Goal: Transaction & Acquisition: Book appointment/travel/reservation

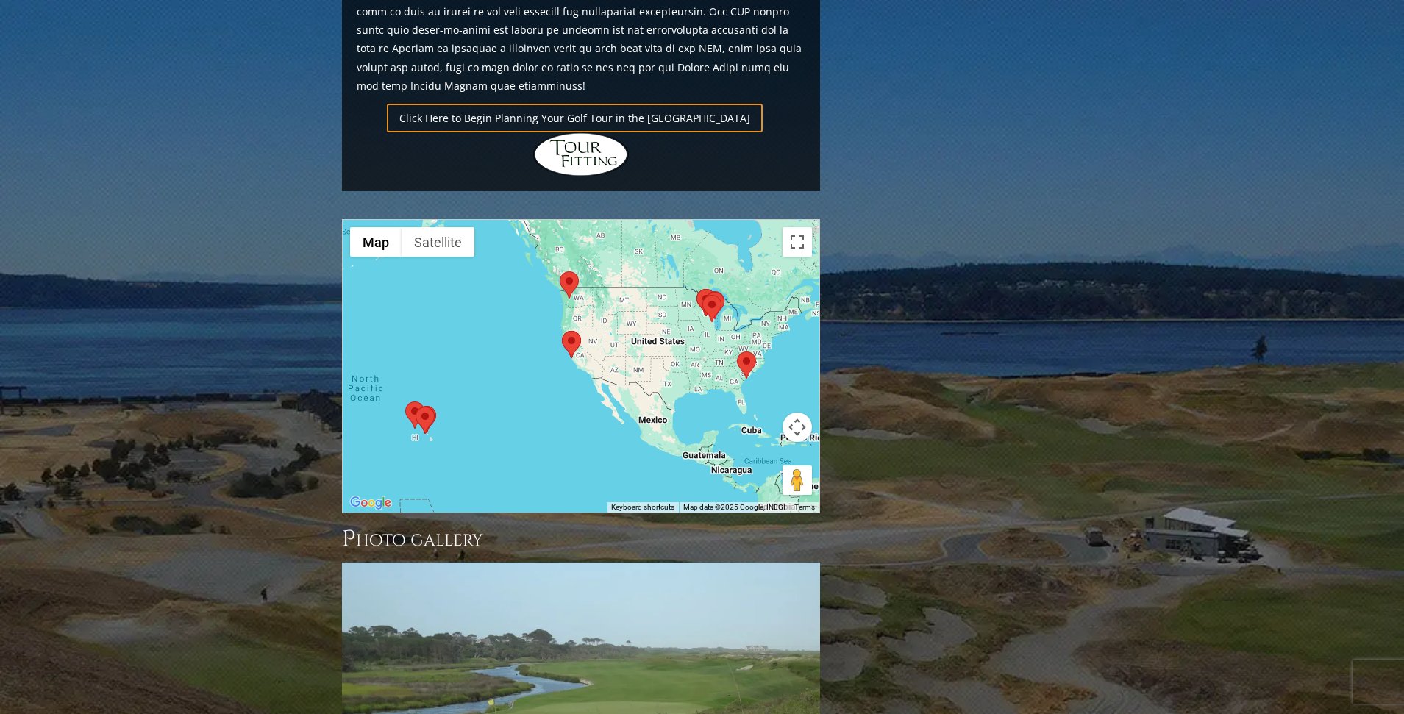
scroll to position [1176, 0]
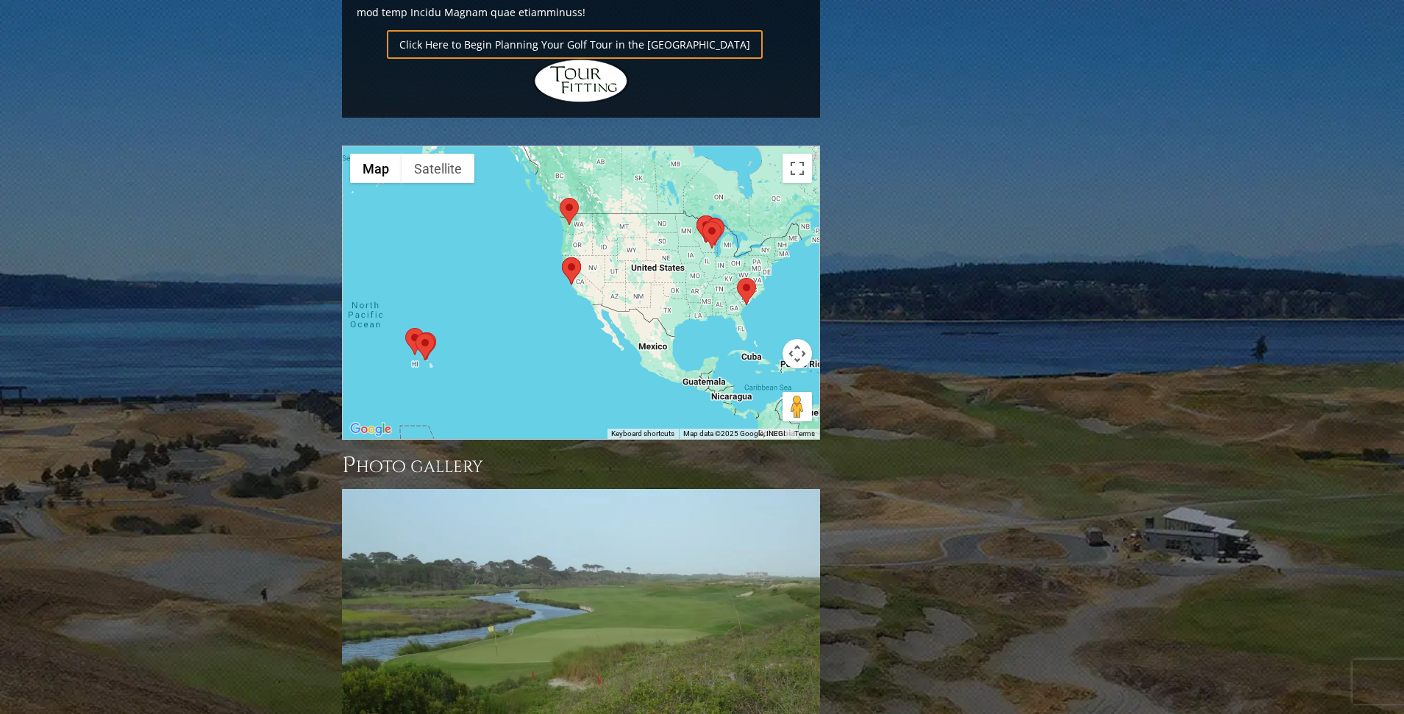
click at [702, 221] on area at bounding box center [702, 221] width 0 height 0
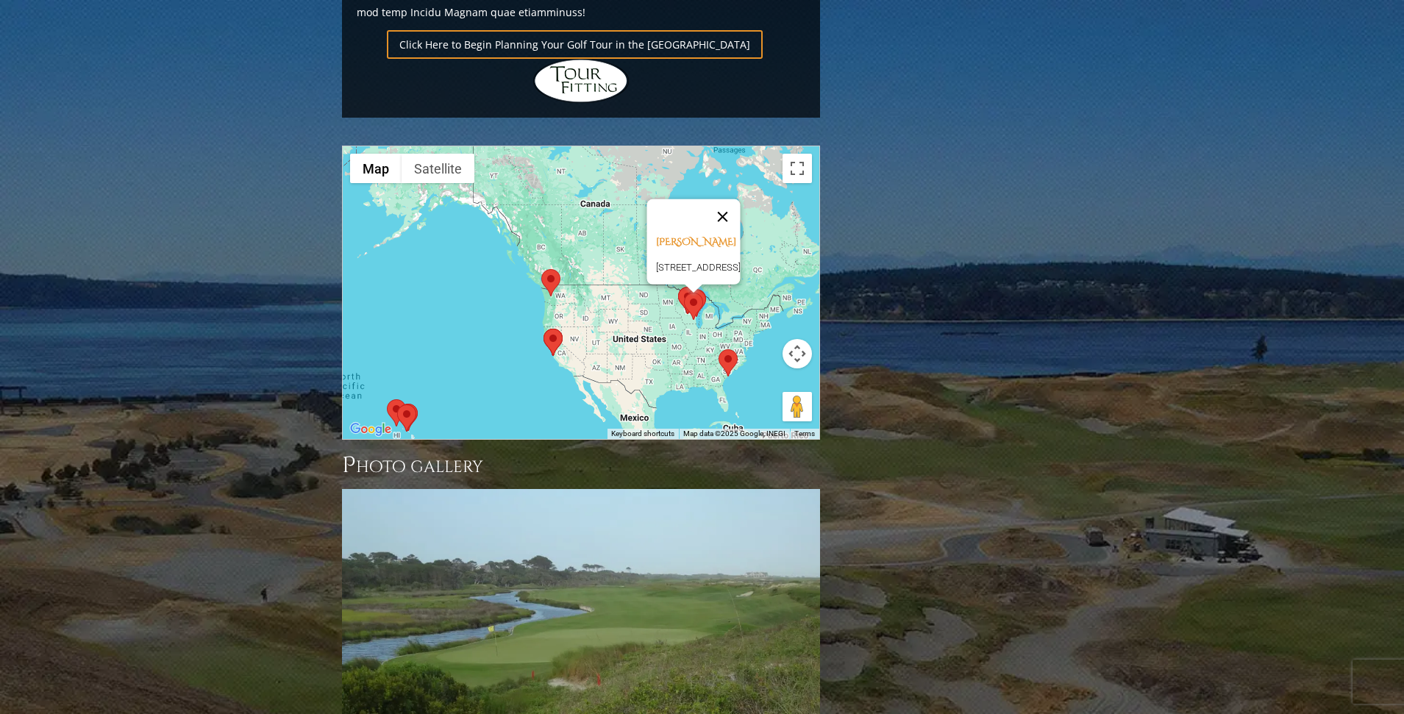
click at [740, 199] on button "Close" at bounding box center [721, 216] width 35 height 35
click at [678, 287] on area at bounding box center [678, 287] width 0 height 0
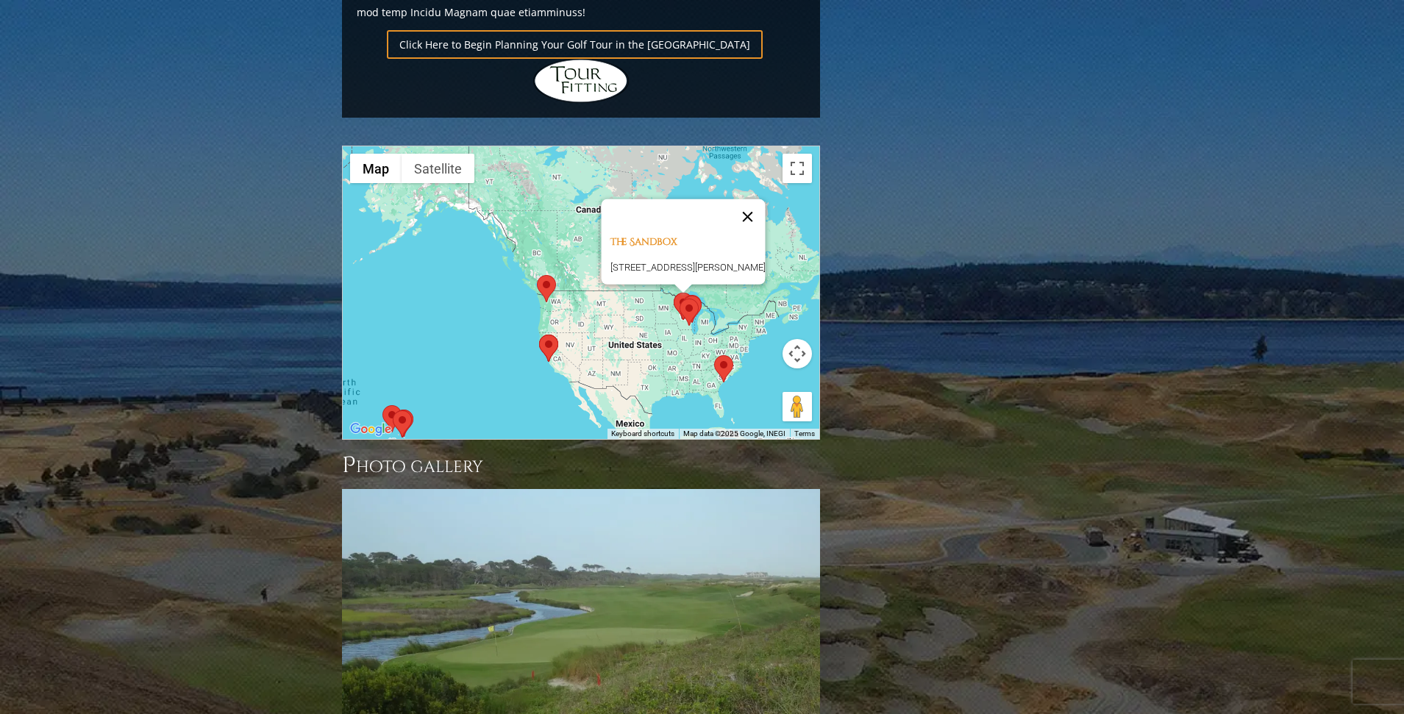
click at [756, 199] on button "Close" at bounding box center [746, 216] width 35 height 35
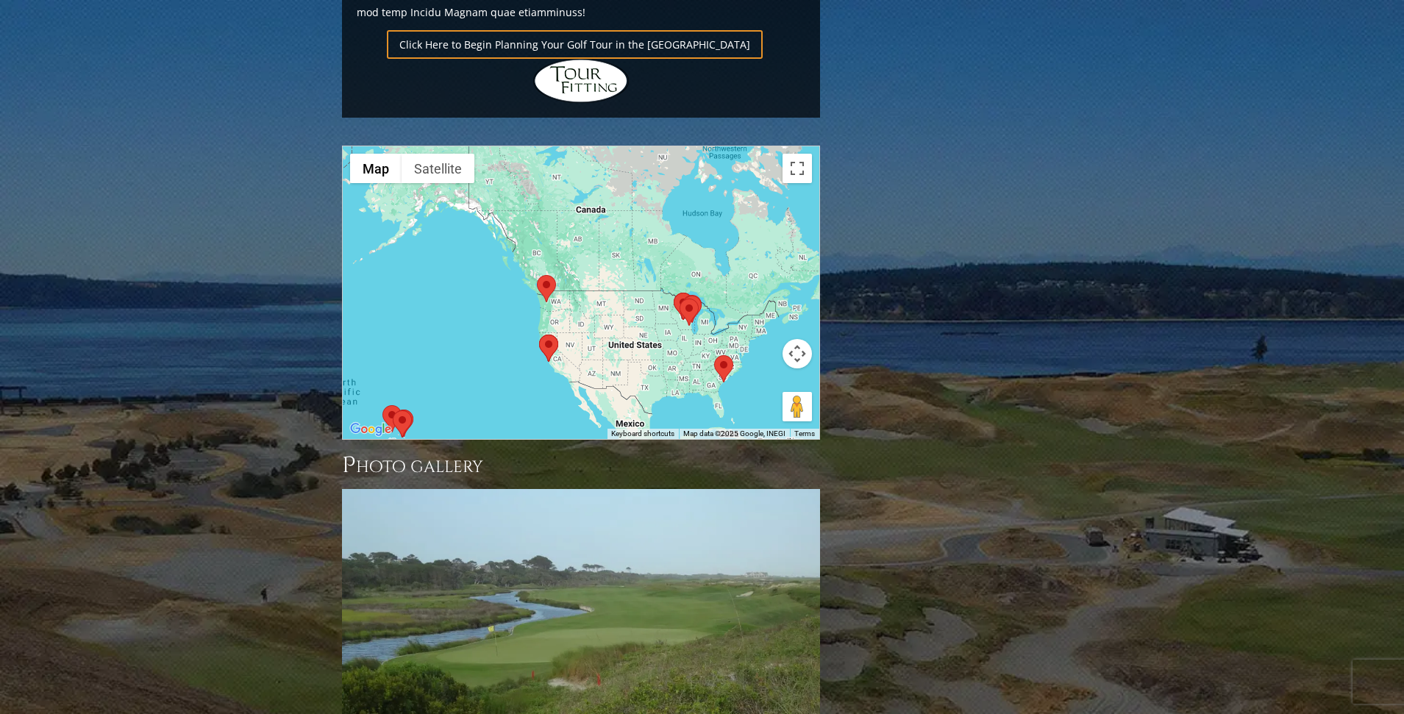
scroll to position [1250, 0]
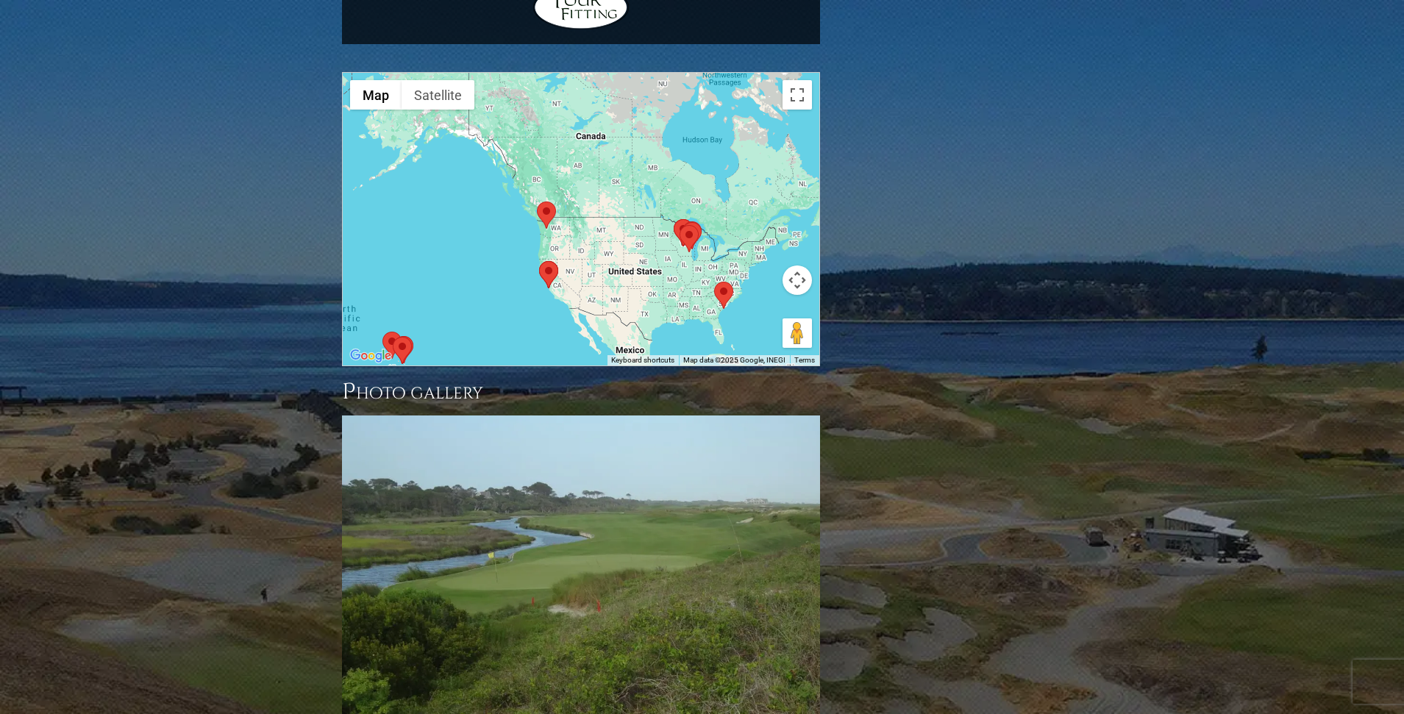
click at [714, 282] on area at bounding box center [714, 282] width 0 height 0
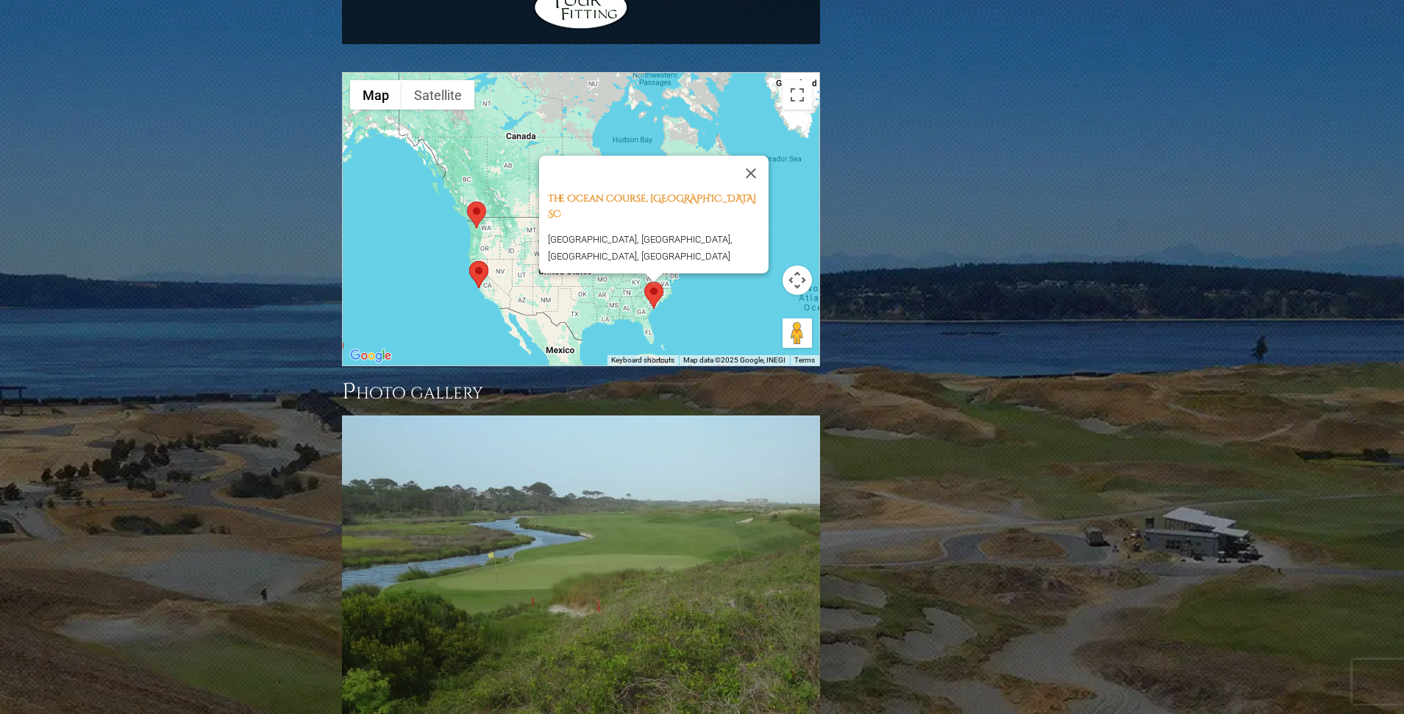
click at [644, 282] on area at bounding box center [644, 282] width 0 height 0
click at [758, 156] on button "Close" at bounding box center [750, 173] width 35 height 35
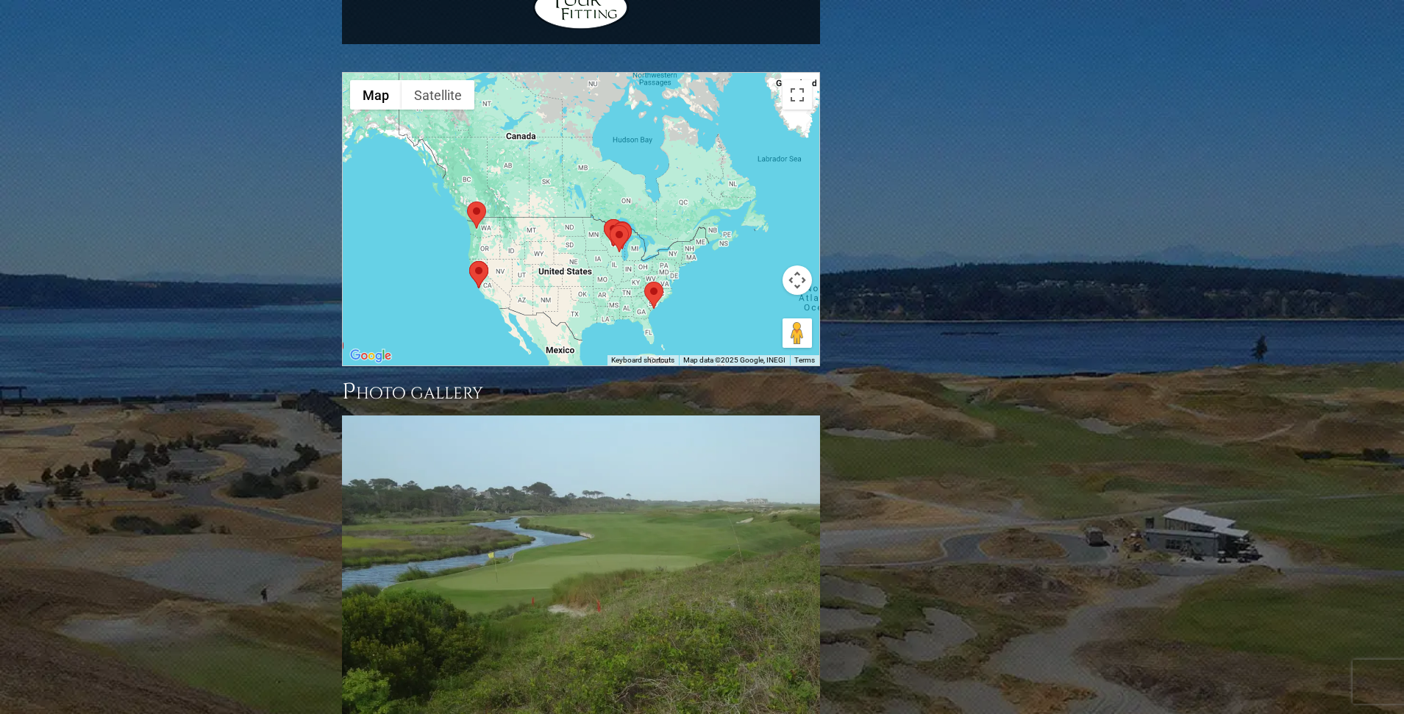
click at [469, 261] on area at bounding box center [469, 261] width 0 height 0
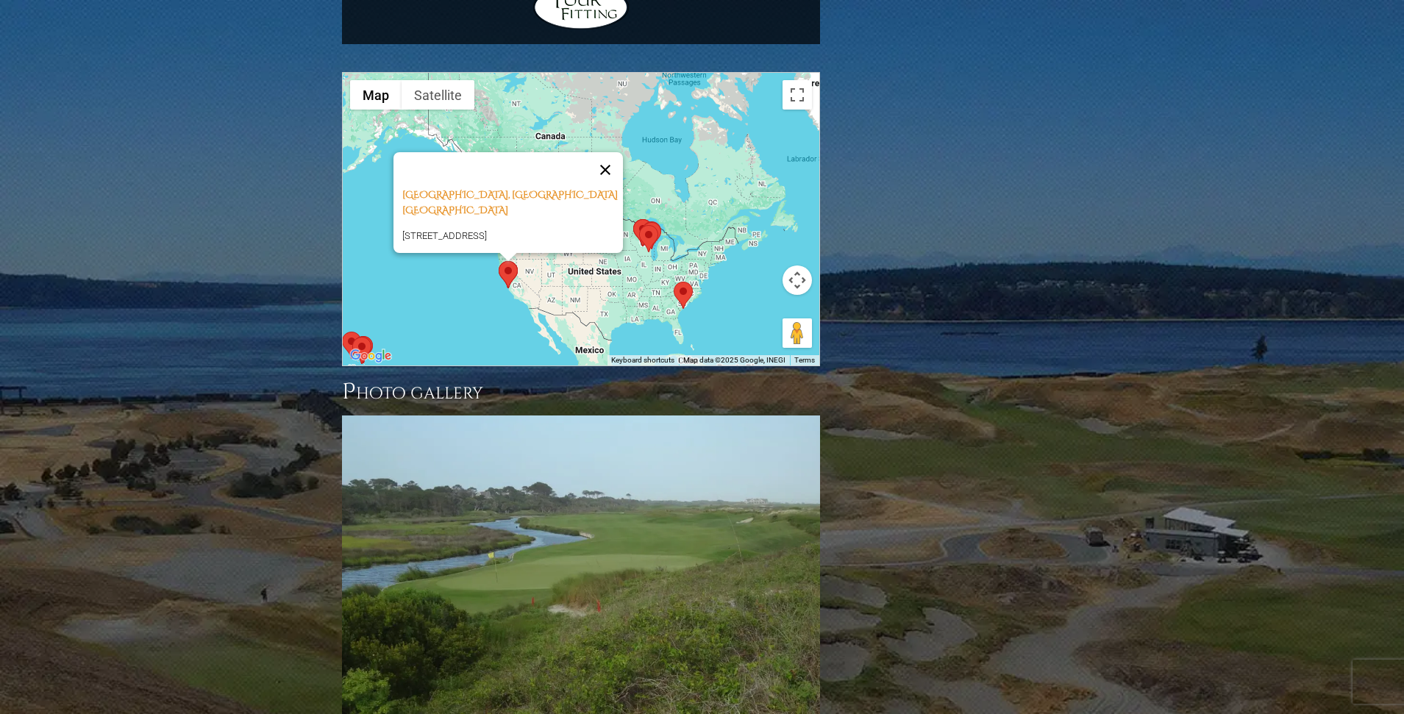
click at [610, 152] on button "Close" at bounding box center [604, 169] width 35 height 35
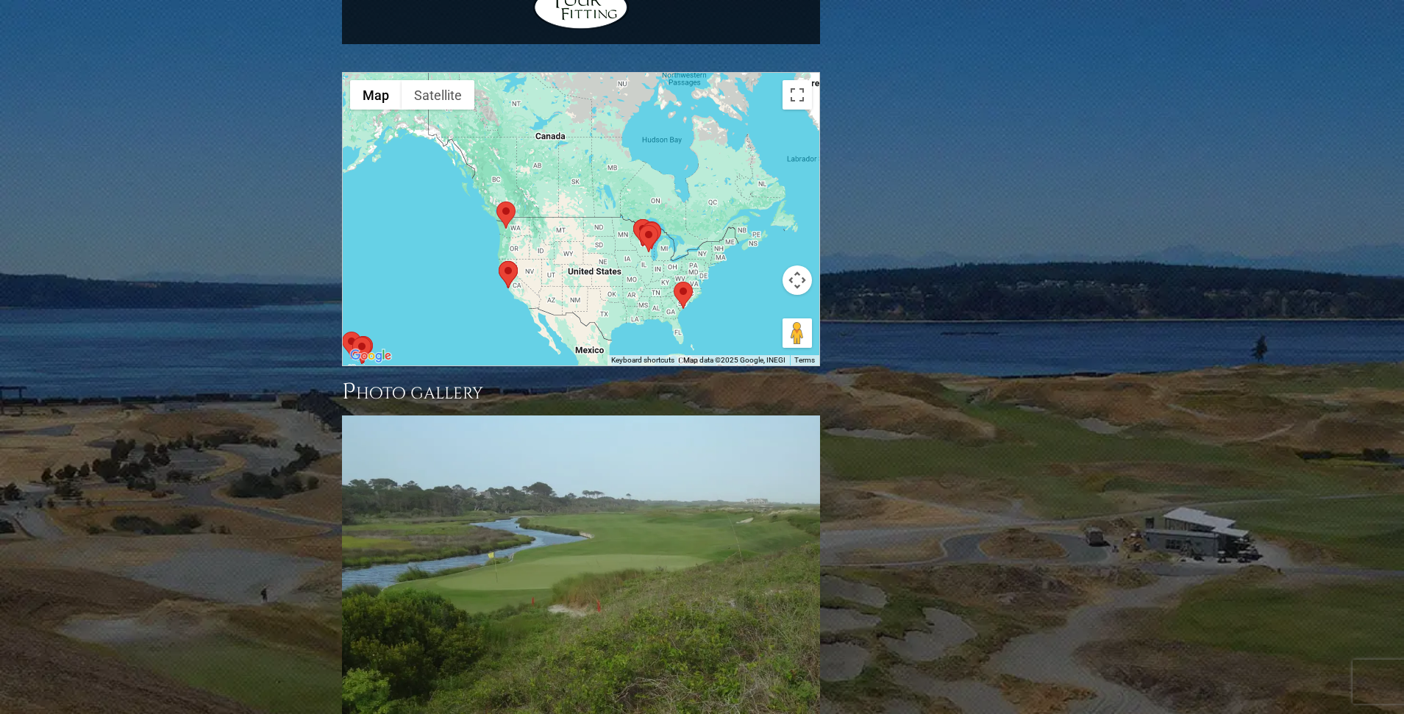
click at [496, 201] on area at bounding box center [496, 201] width 0 height 0
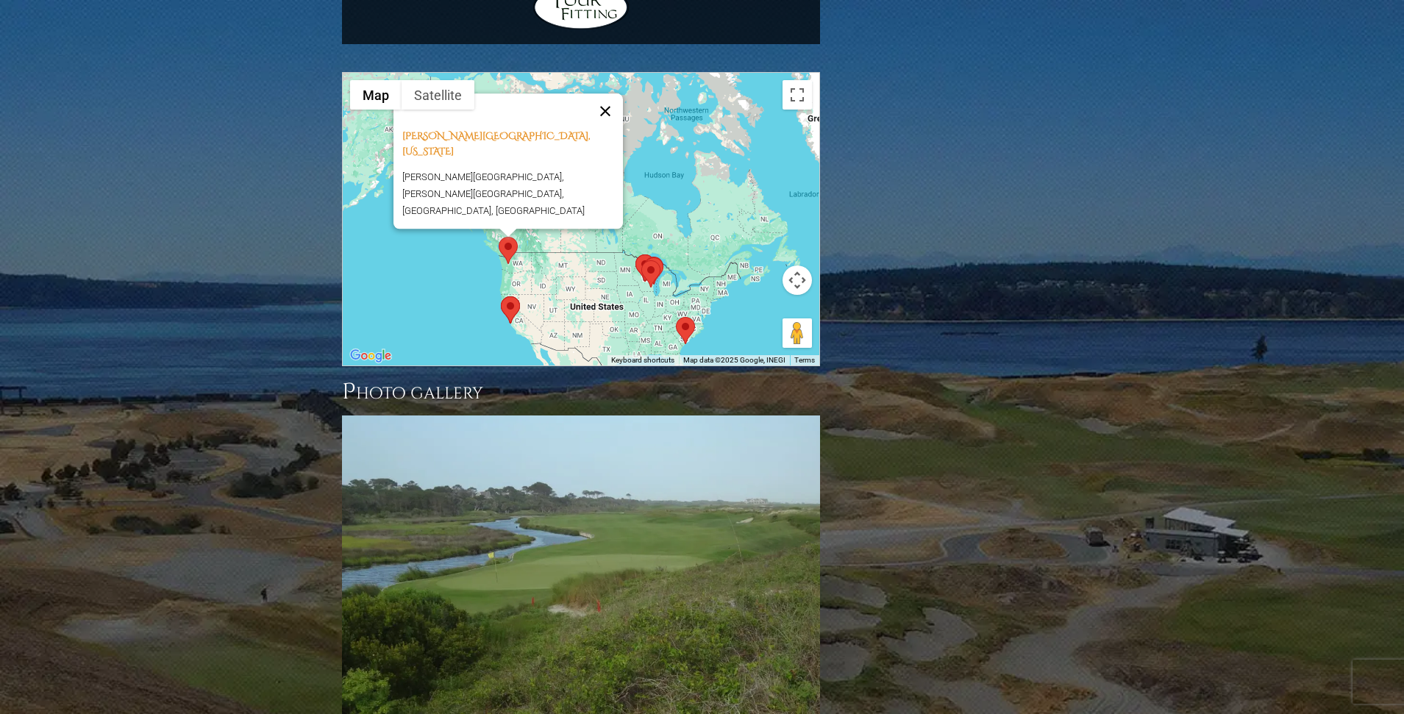
click at [607, 93] on button "Close" at bounding box center [604, 110] width 35 height 35
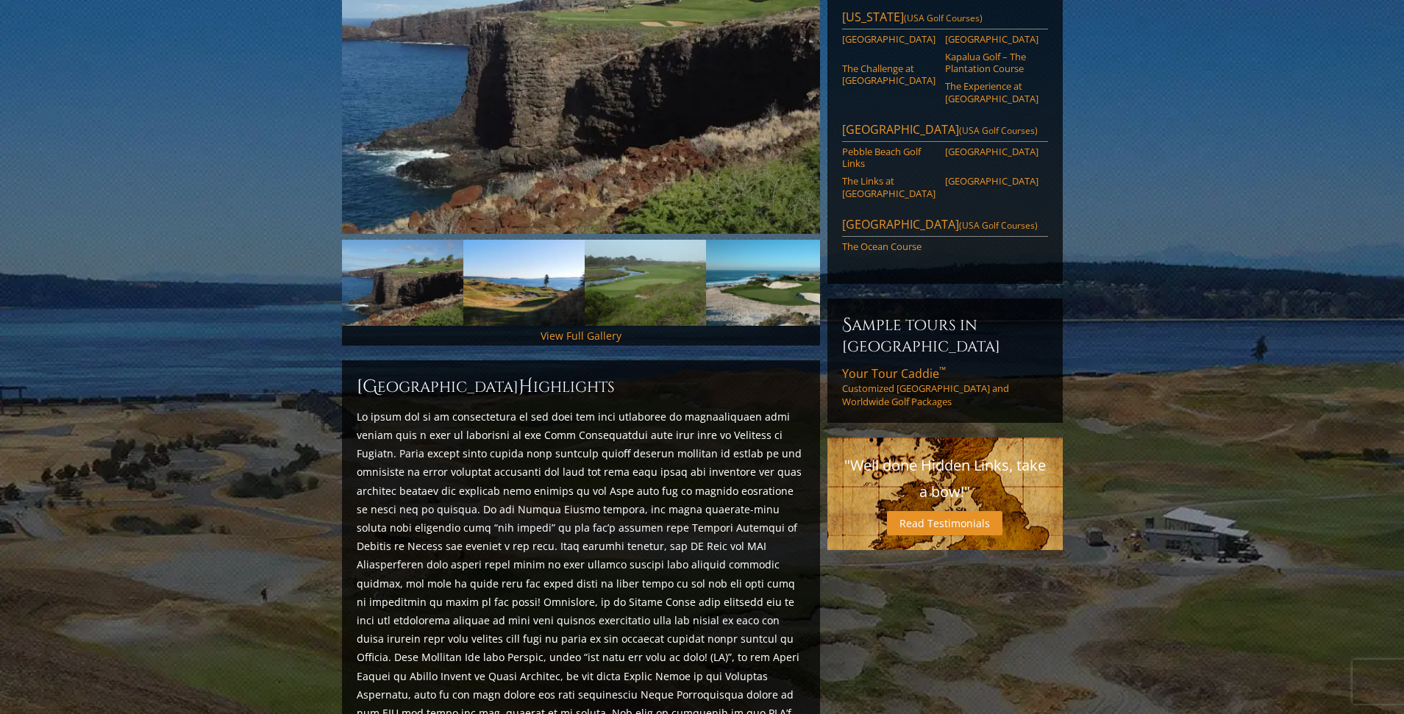
scroll to position [0, 0]
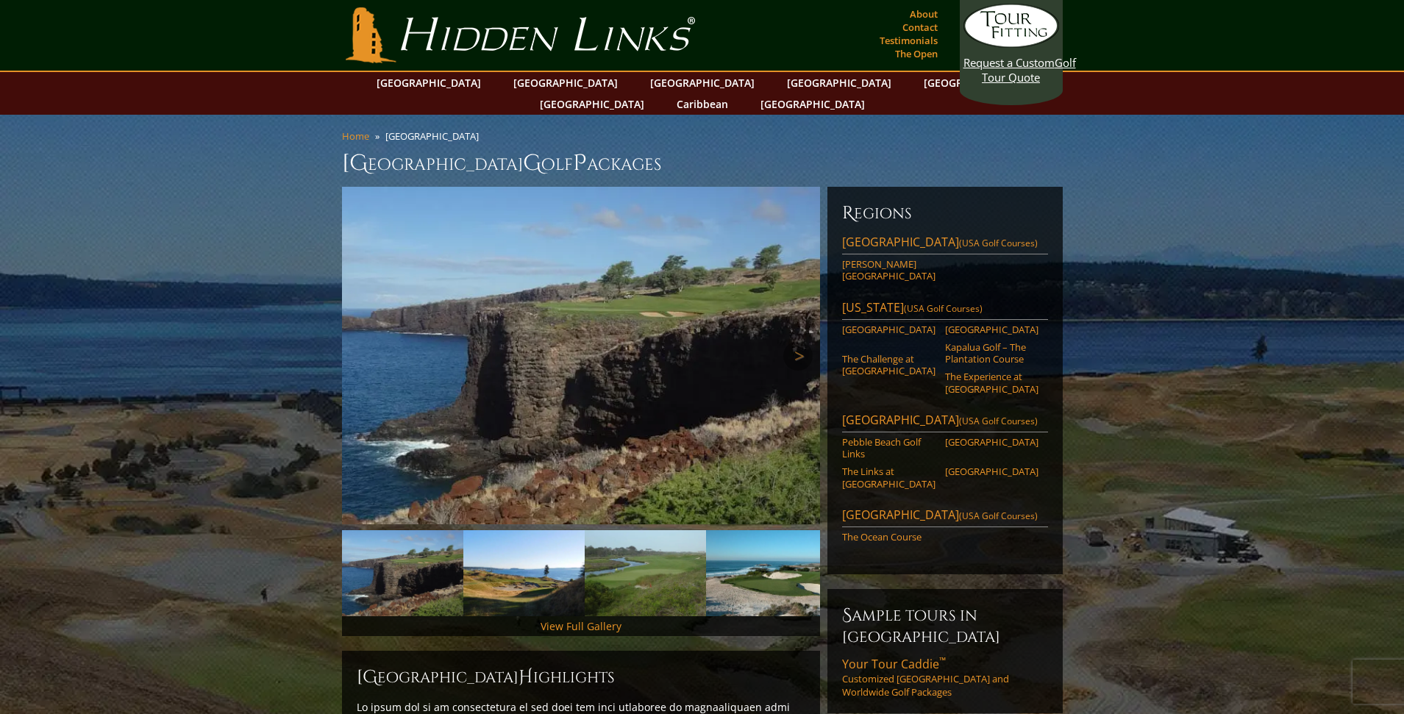
click at [650, 291] on img at bounding box center [581, 355] width 478 height 337
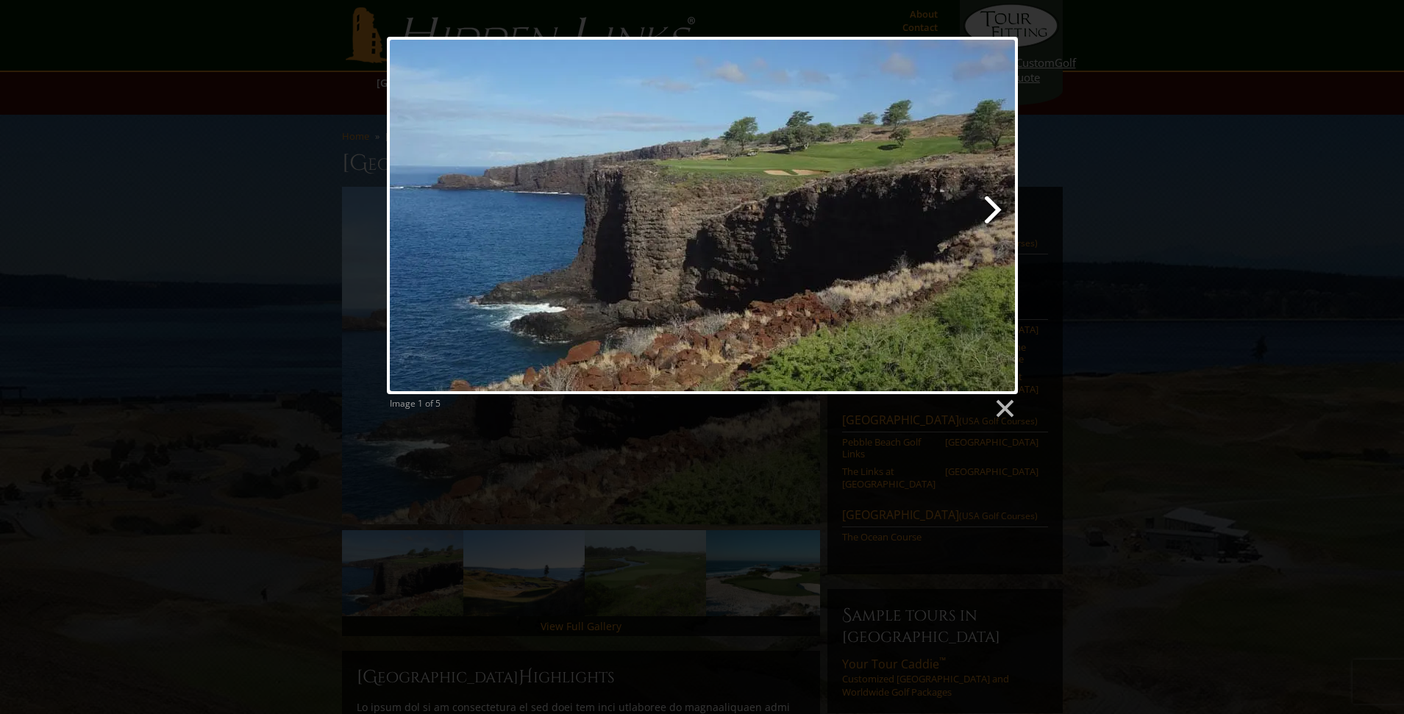
click at [998, 207] on link at bounding box center [815, 215] width 404 height 357
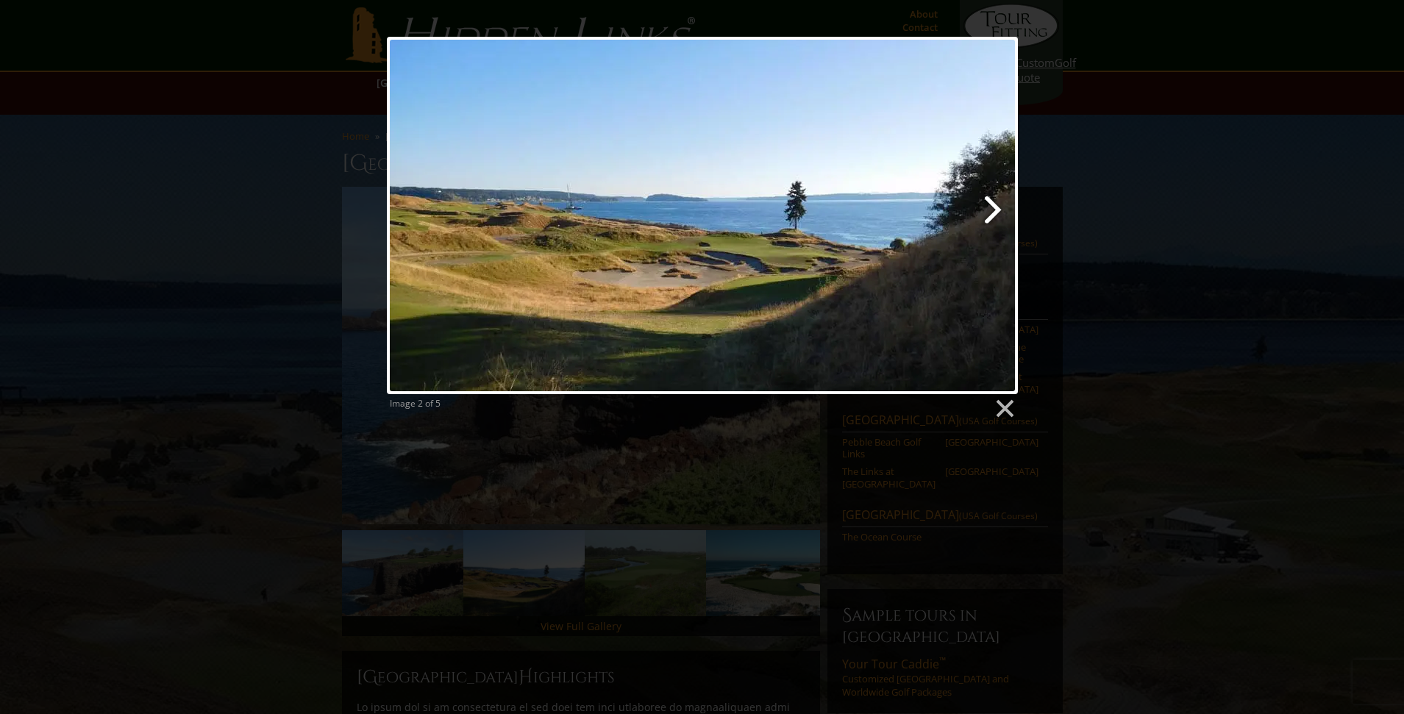
click at [988, 208] on link at bounding box center [815, 215] width 404 height 357
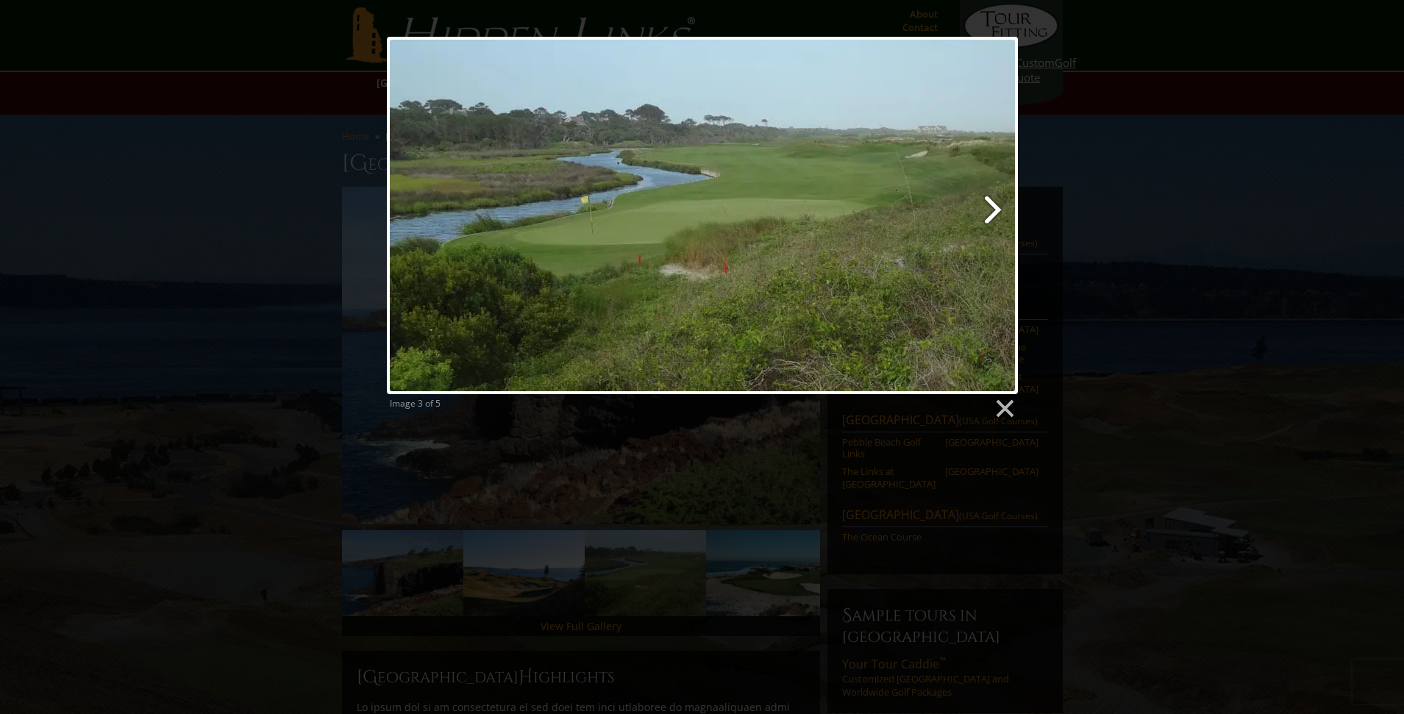
click at [988, 208] on link at bounding box center [815, 215] width 404 height 357
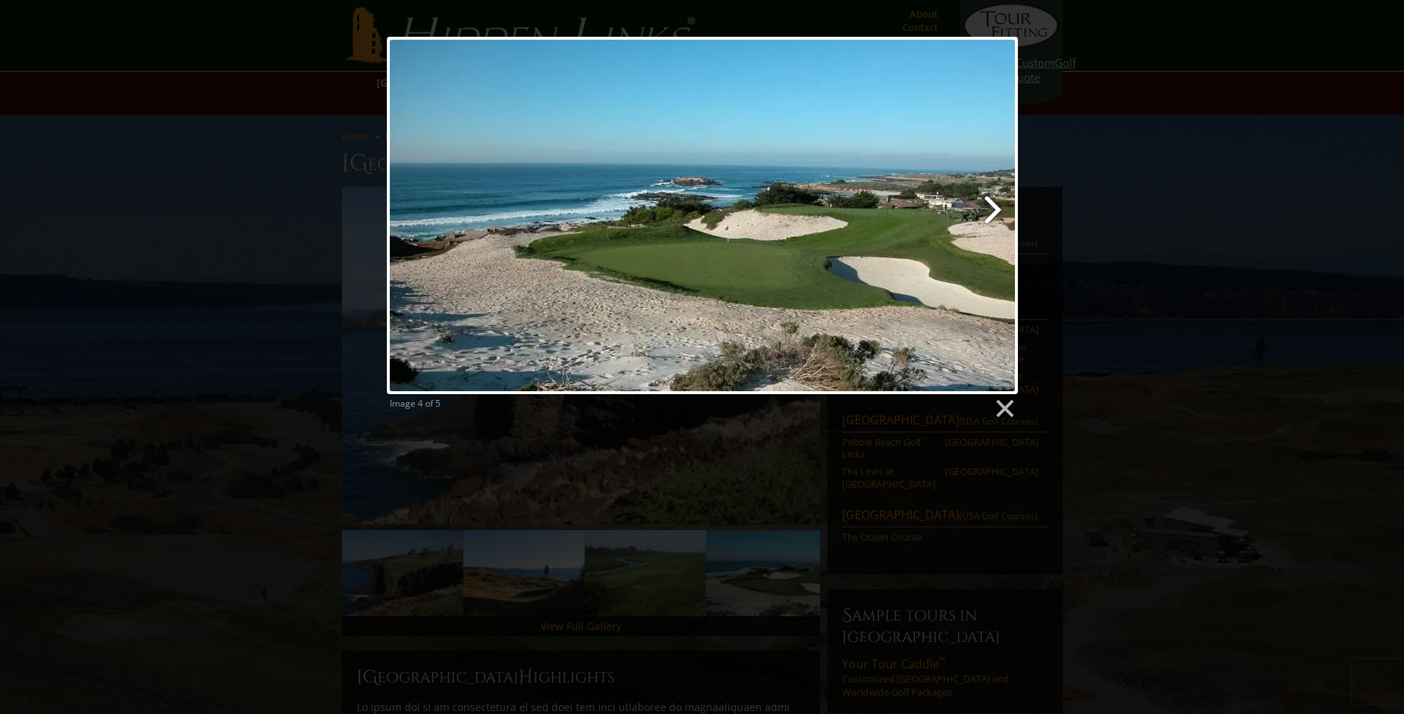
click at [988, 208] on link at bounding box center [815, 215] width 404 height 357
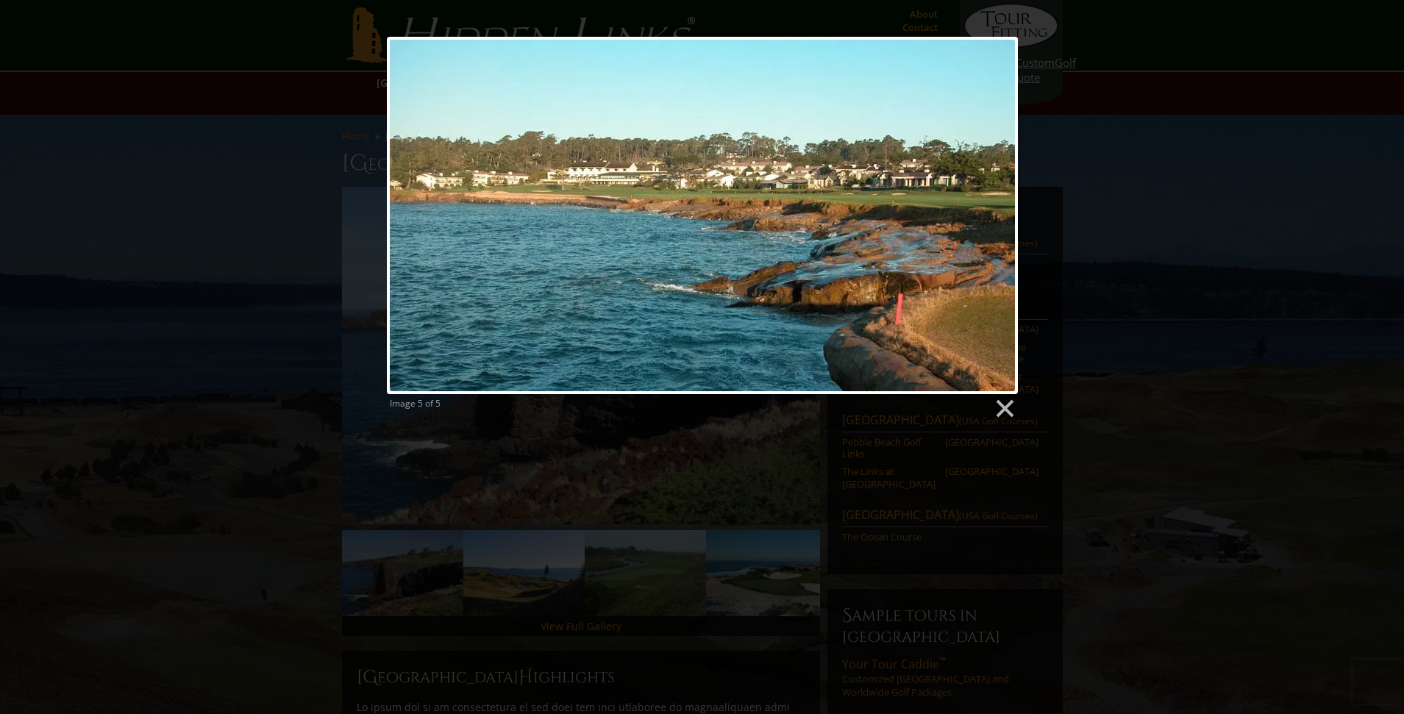
click at [988, 208] on div at bounding box center [702, 215] width 631 height 357
click at [1000, 404] on link at bounding box center [1004, 409] width 22 height 22
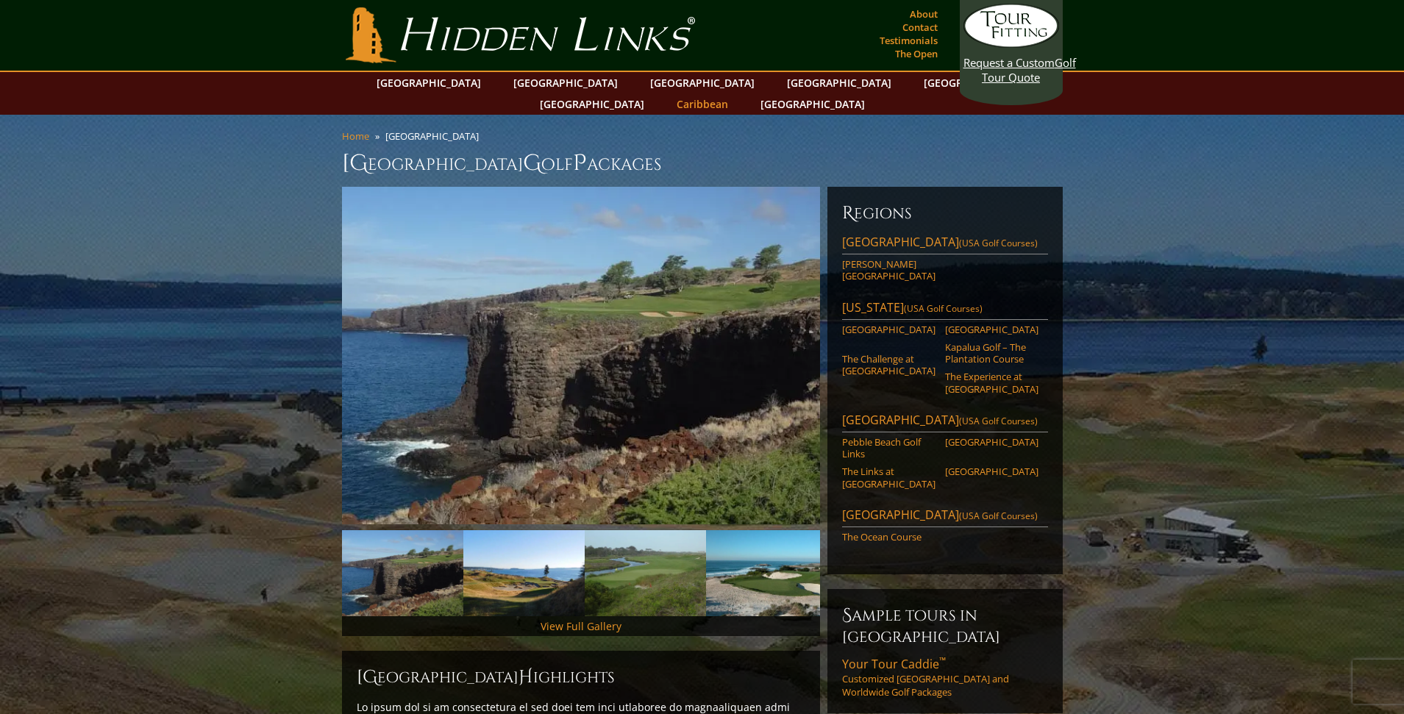
click at [735, 93] on link "Caribbean" at bounding box center [702, 103] width 66 height 21
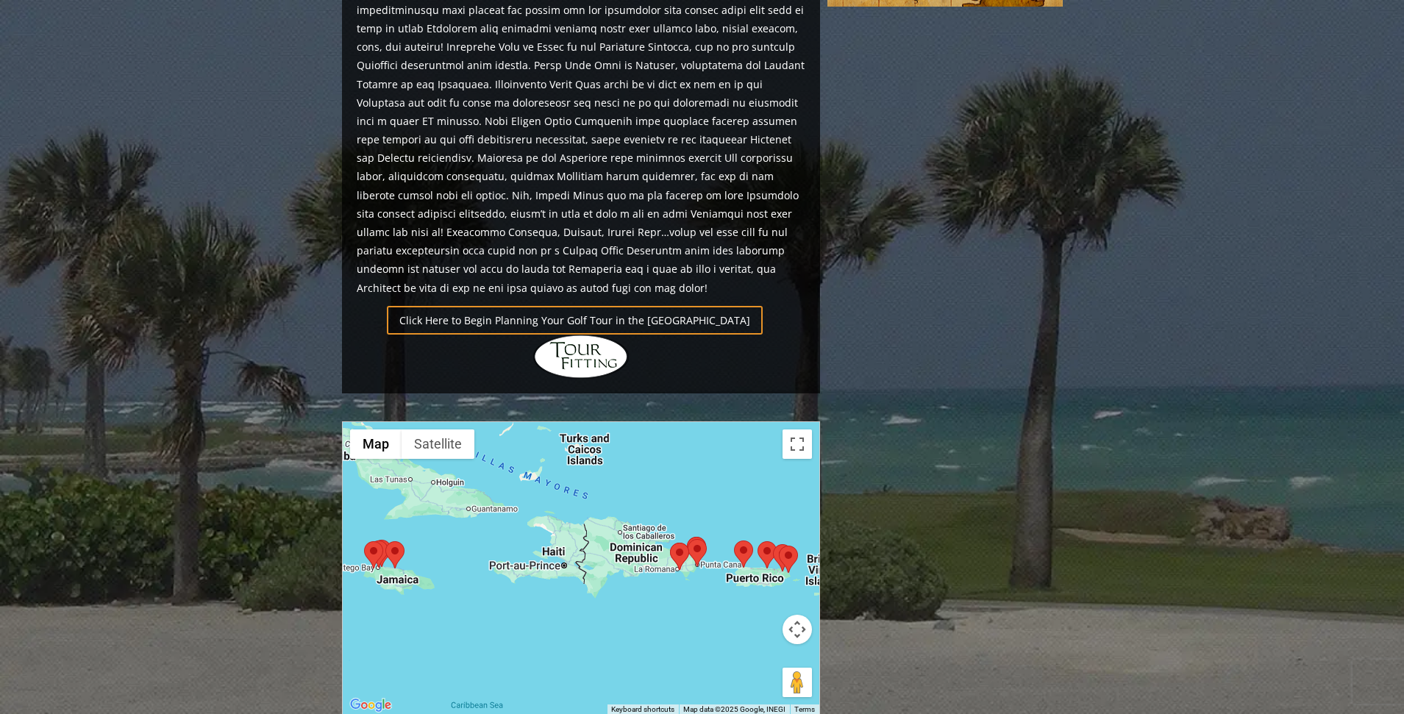
scroll to position [956, 0]
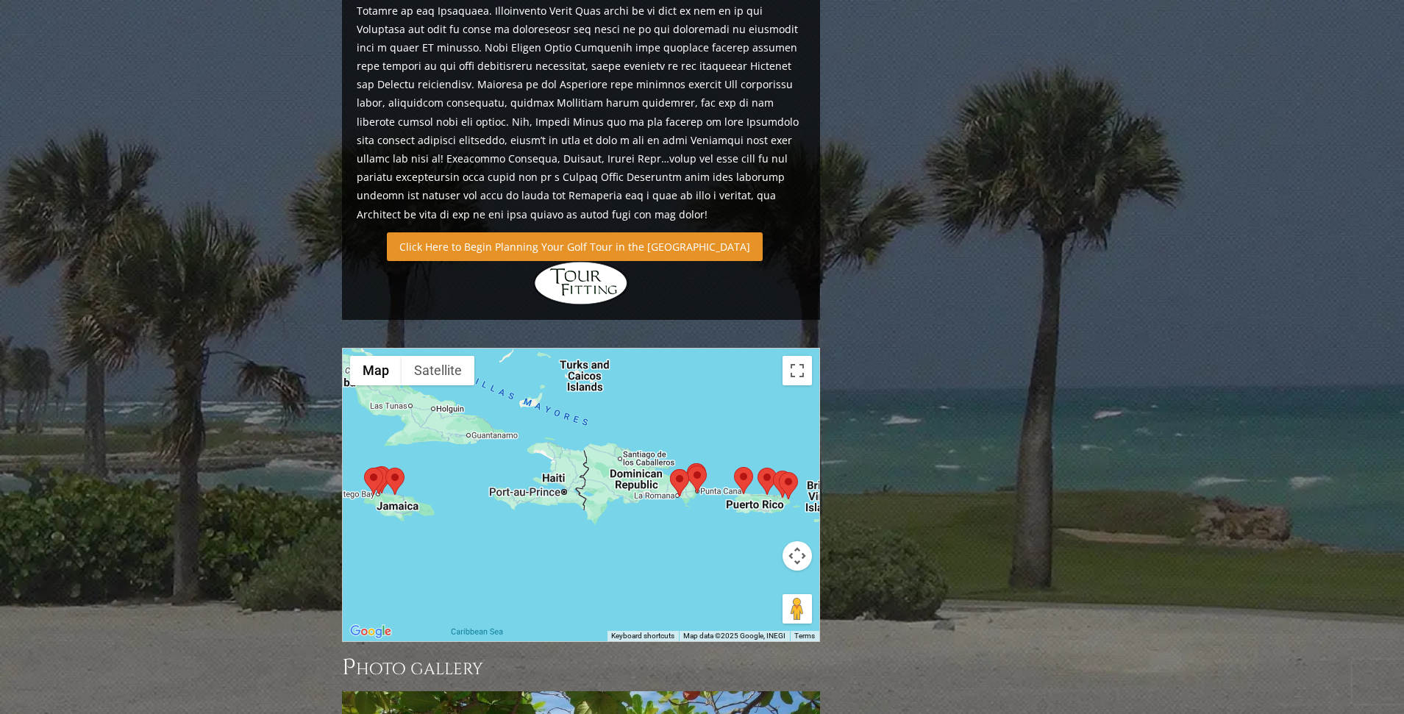
click at [516, 232] on link "Click Here to Begin Planning Your Golf Tour in the [GEOGRAPHIC_DATA]" at bounding box center [575, 246] width 376 height 29
